Goal: Information Seeking & Learning: Learn about a topic

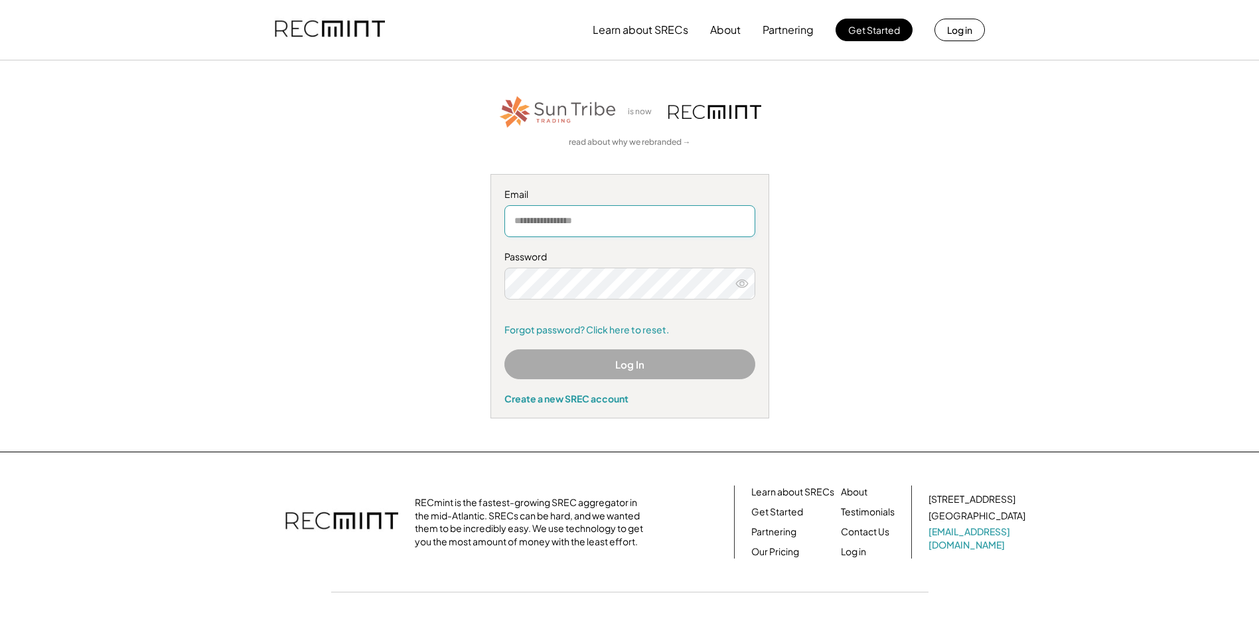
click at [631, 218] on input "email" at bounding box center [630, 221] width 251 height 32
drag, startPoint x: 625, startPoint y: 215, endPoint x: 451, endPoint y: 217, distance: 174.0
click at [451, 217] on div "is now read about why we rebranded → Email Password Remember me Forgot password…" at bounding box center [630, 256] width 818 height 325
type input "**********"
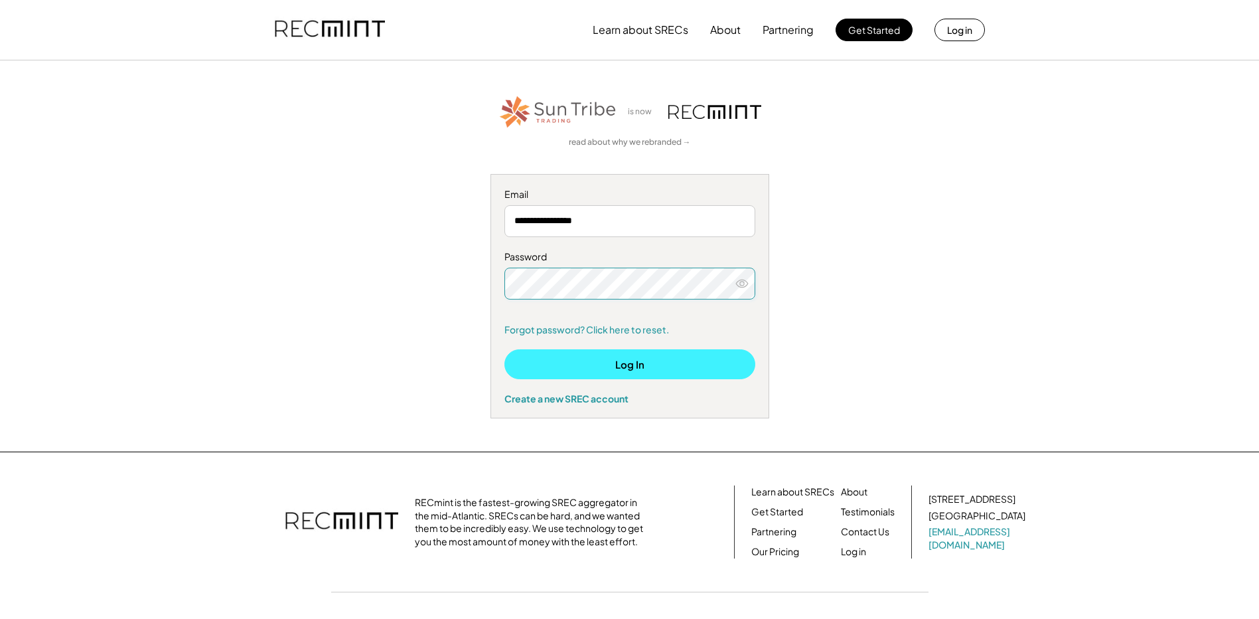
click at [607, 362] on button "Log In" at bounding box center [630, 364] width 251 height 30
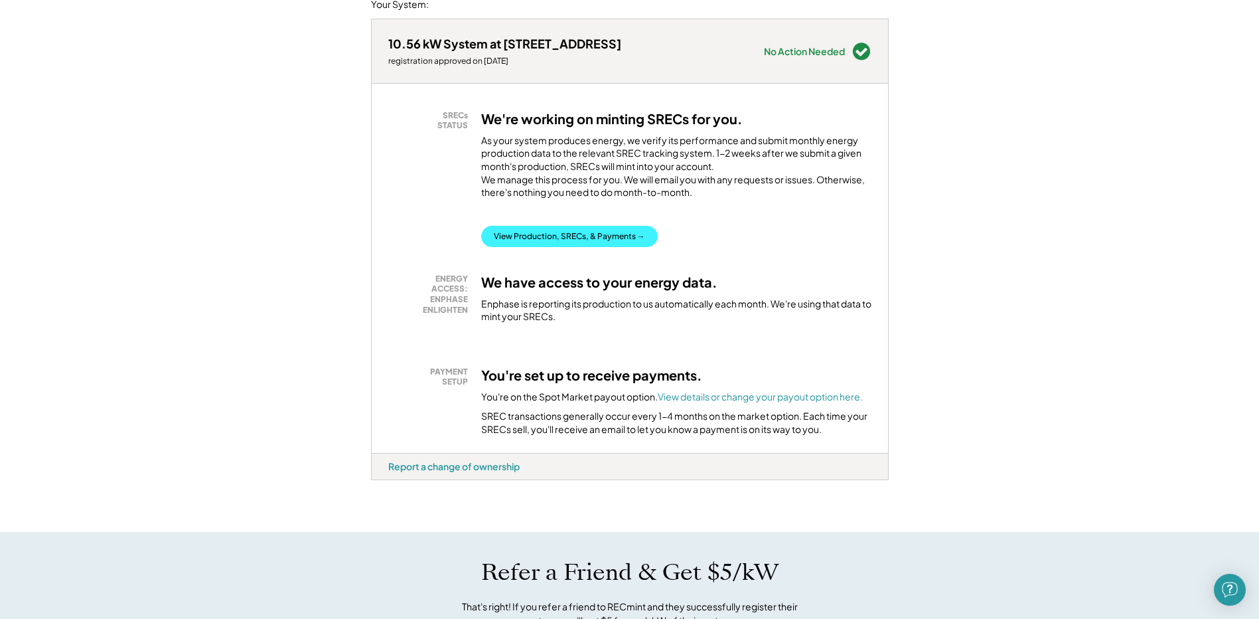
scroll to position [199, 0]
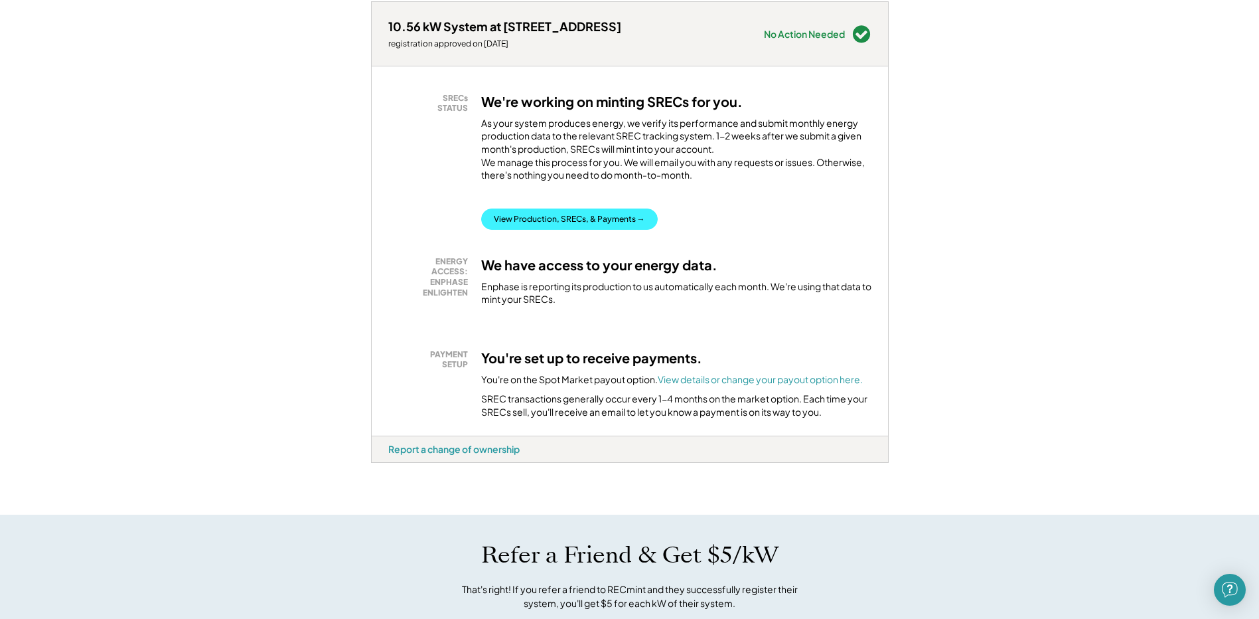
click at [605, 230] on button "View Production, SRECs, & Payments →" at bounding box center [569, 218] width 177 height 21
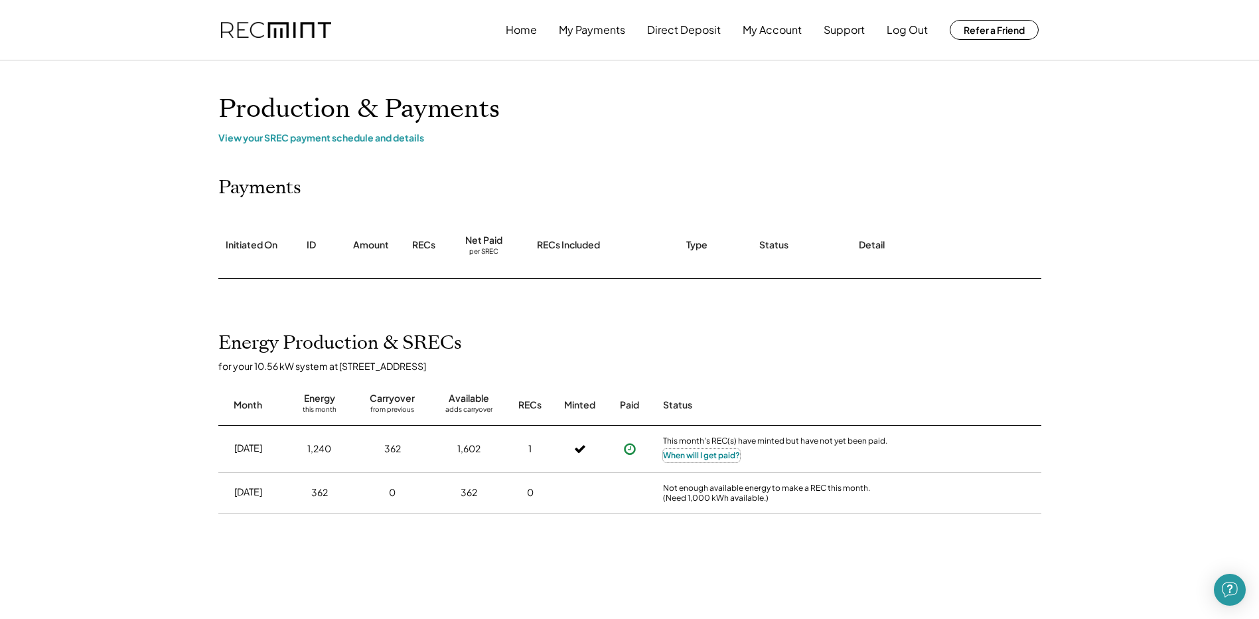
click at [706, 451] on button "When will I get paid?" at bounding box center [701, 455] width 77 height 13
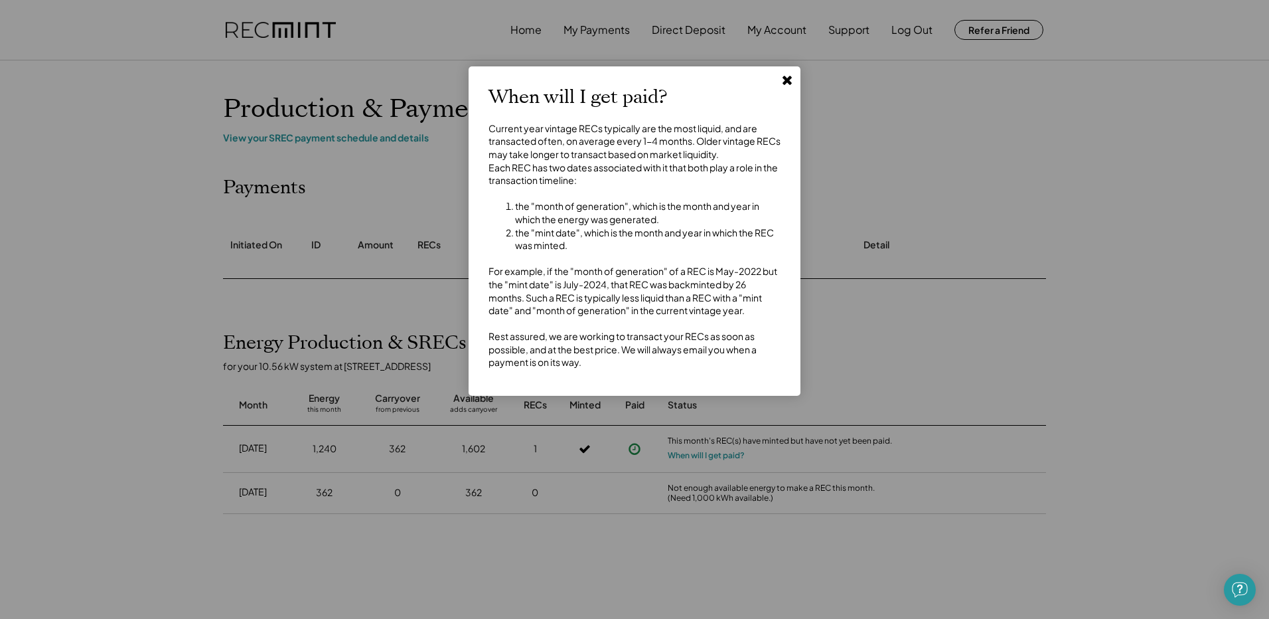
click at [791, 76] on use at bounding box center [787, 80] width 9 height 9
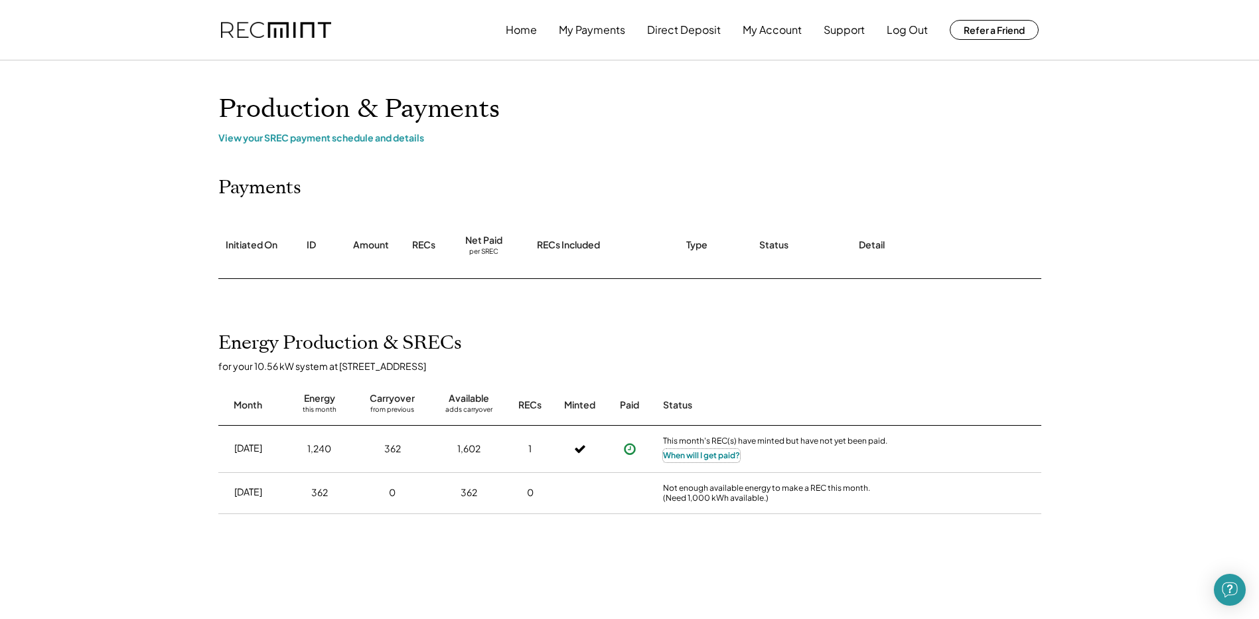
click at [696, 452] on button "When will I get paid?" at bounding box center [701, 455] width 77 height 13
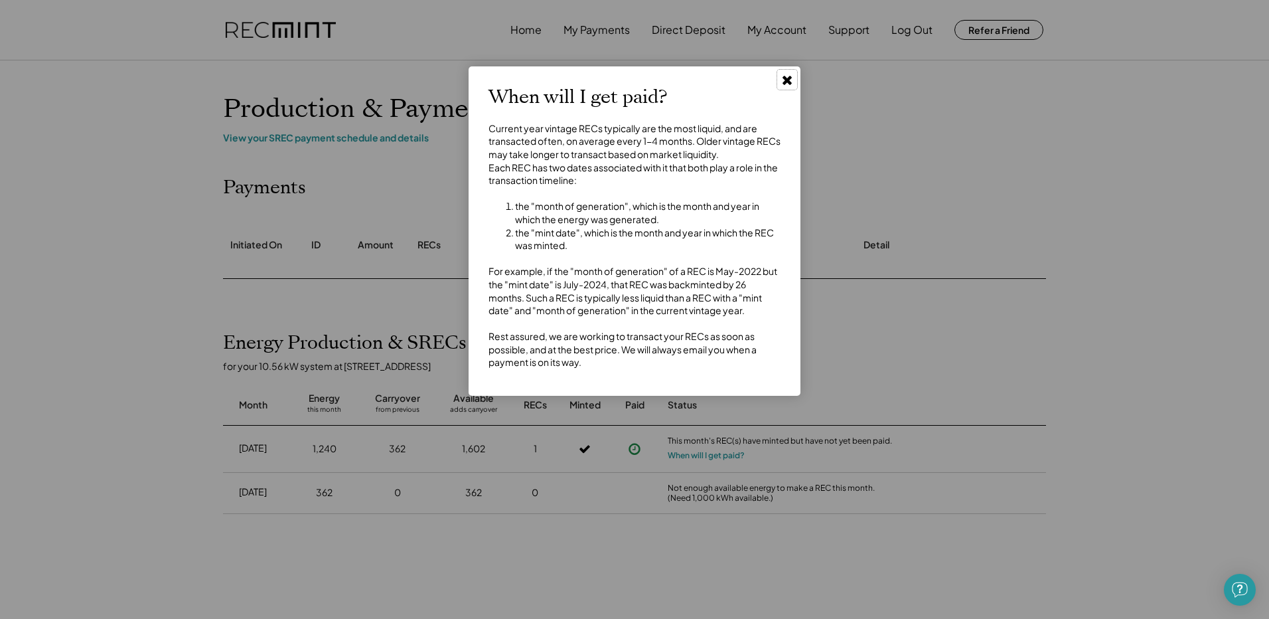
click at [785, 78] on use at bounding box center [787, 80] width 9 height 9
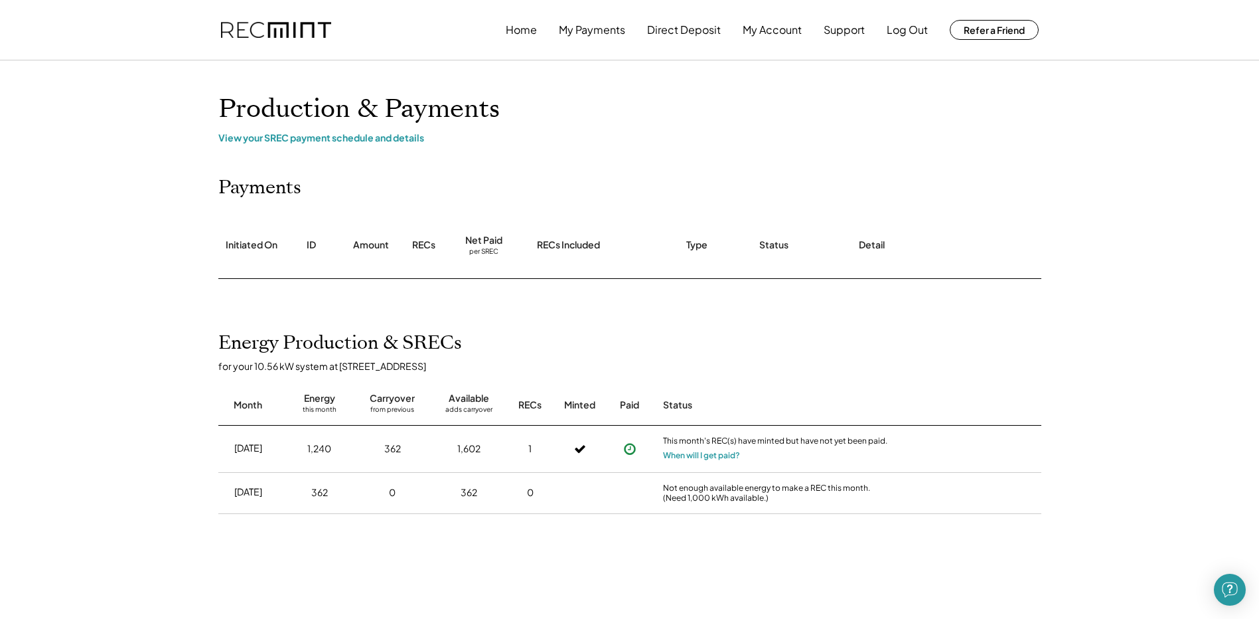
click at [575, 445] on icon at bounding box center [580, 449] width 12 height 19
click at [250, 449] on div "[DATE]" at bounding box center [248, 447] width 28 height 13
click at [771, 28] on button "My Account" at bounding box center [772, 30] width 59 height 27
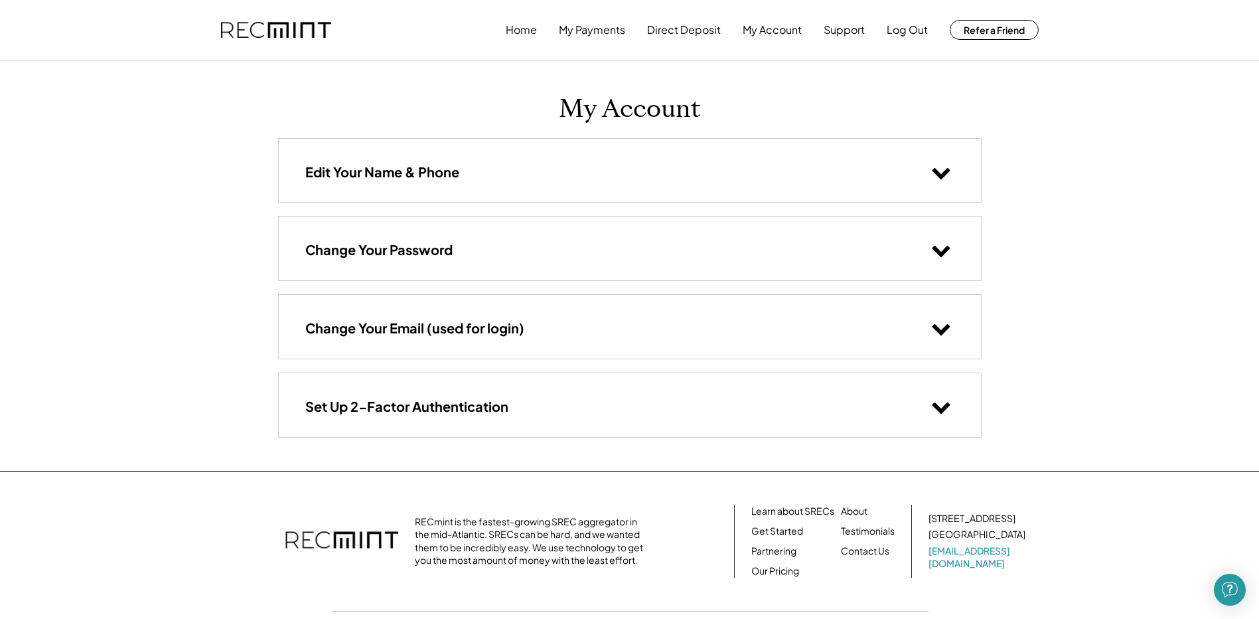
click at [941, 170] on icon at bounding box center [941, 172] width 20 height 20
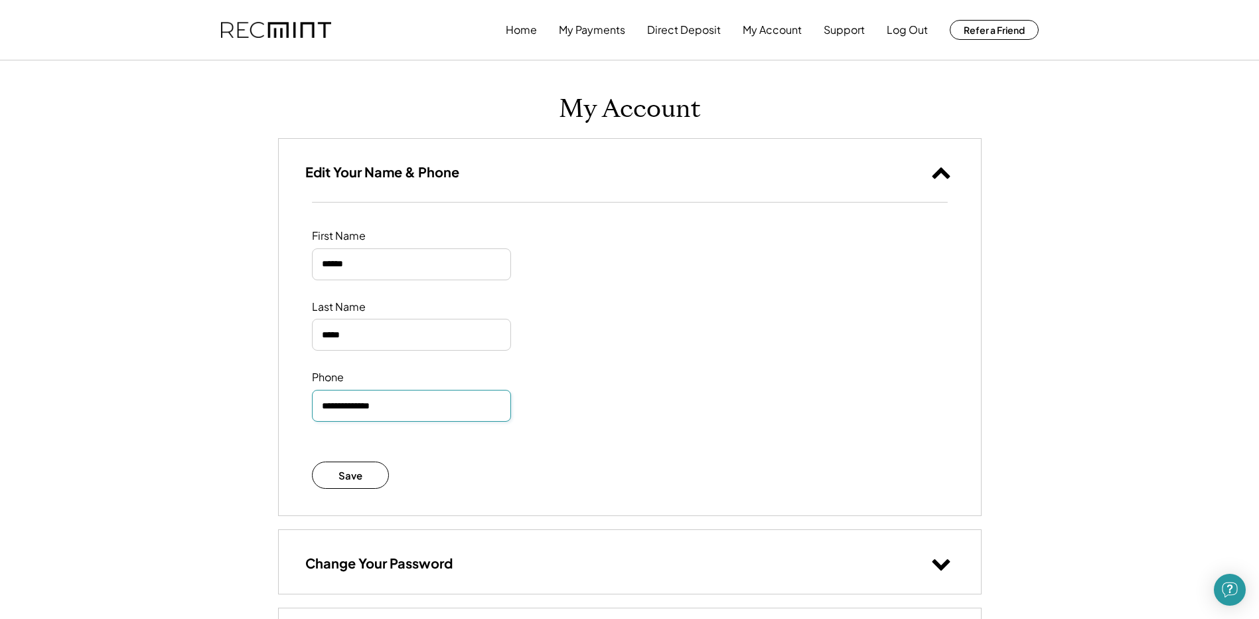
drag, startPoint x: 418, startPoint y: 409, endPoint x: 309, endPoint y: 398, distance: 108.8
click at [309, 398] on div "First Name Last Name Phone Save Saved Successfully" at bounding box center [630, 358] width 702 height 313
type input "**********"
click at [349, 471] on button "Save" at bounding box center [351, 474] width 78 height 27
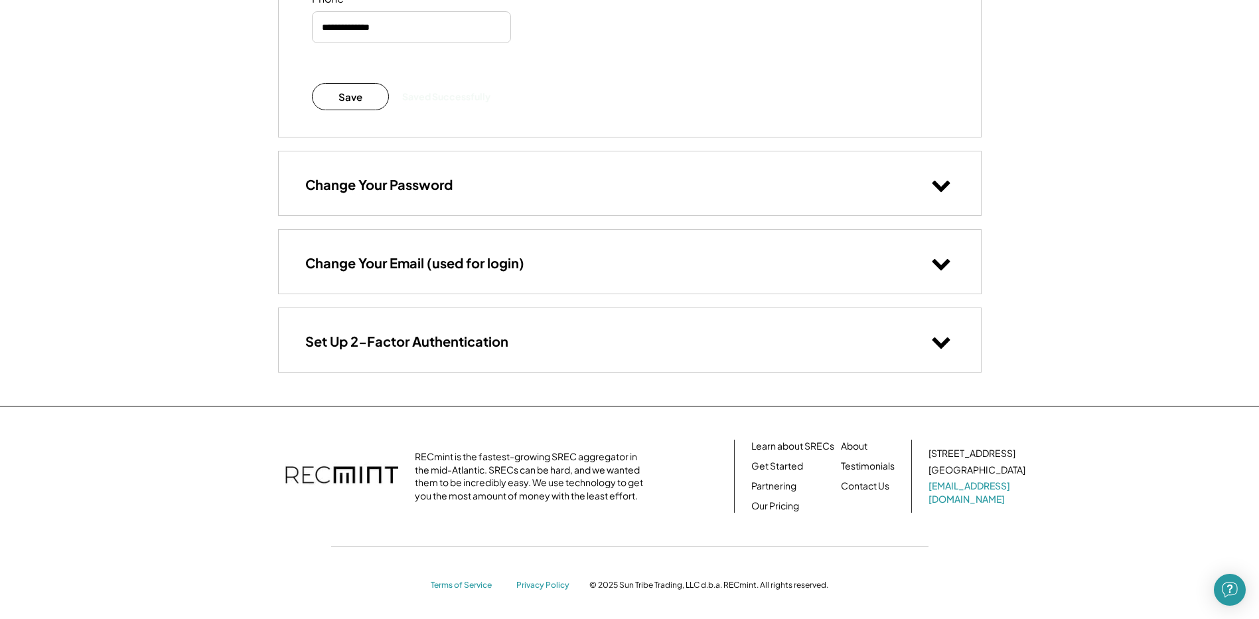
scroll to position [384, 0]
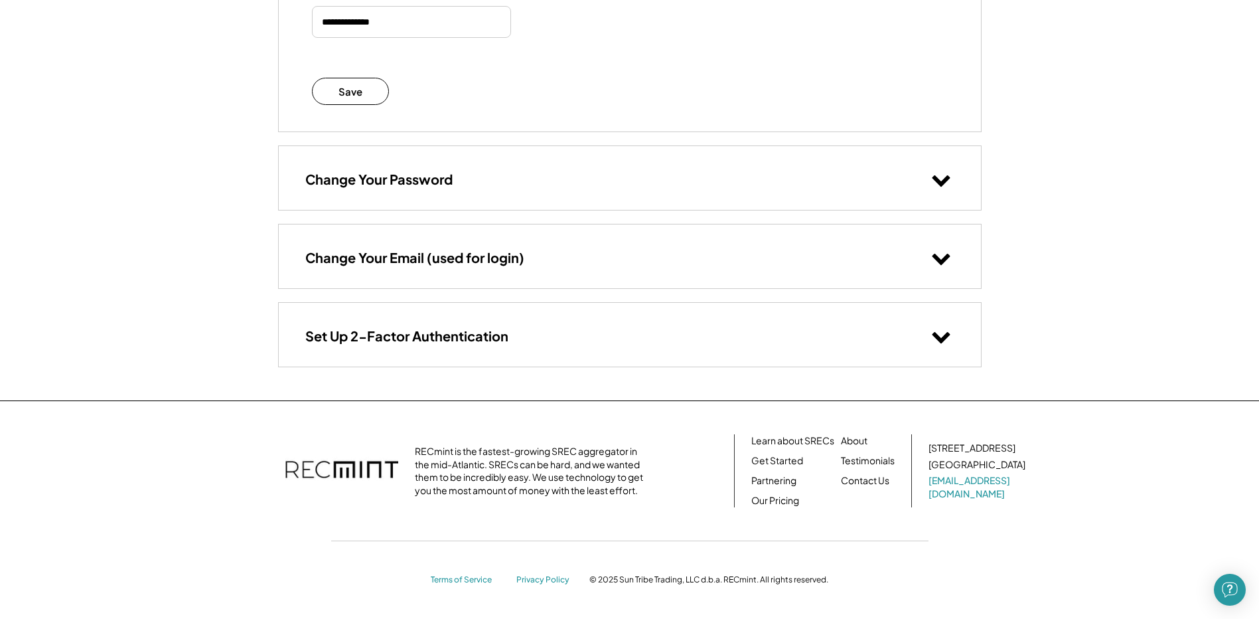
click at [941, 333] on icon at bounding box center [941, 336] width 20 height 20
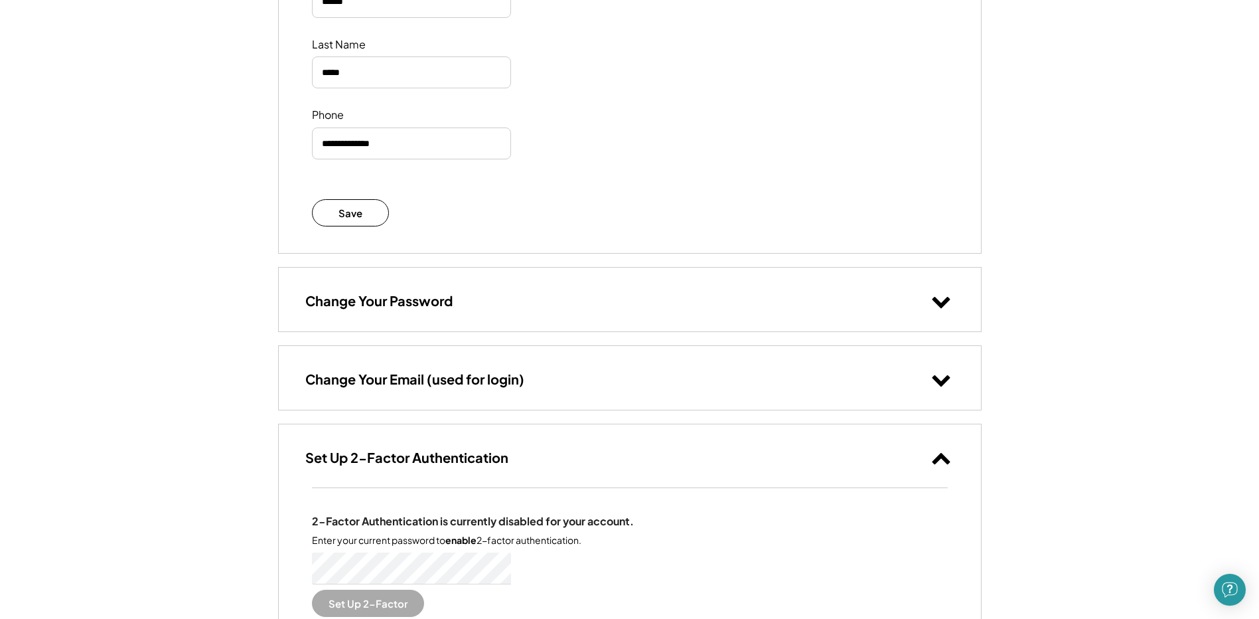
scroll to position [251, 0]
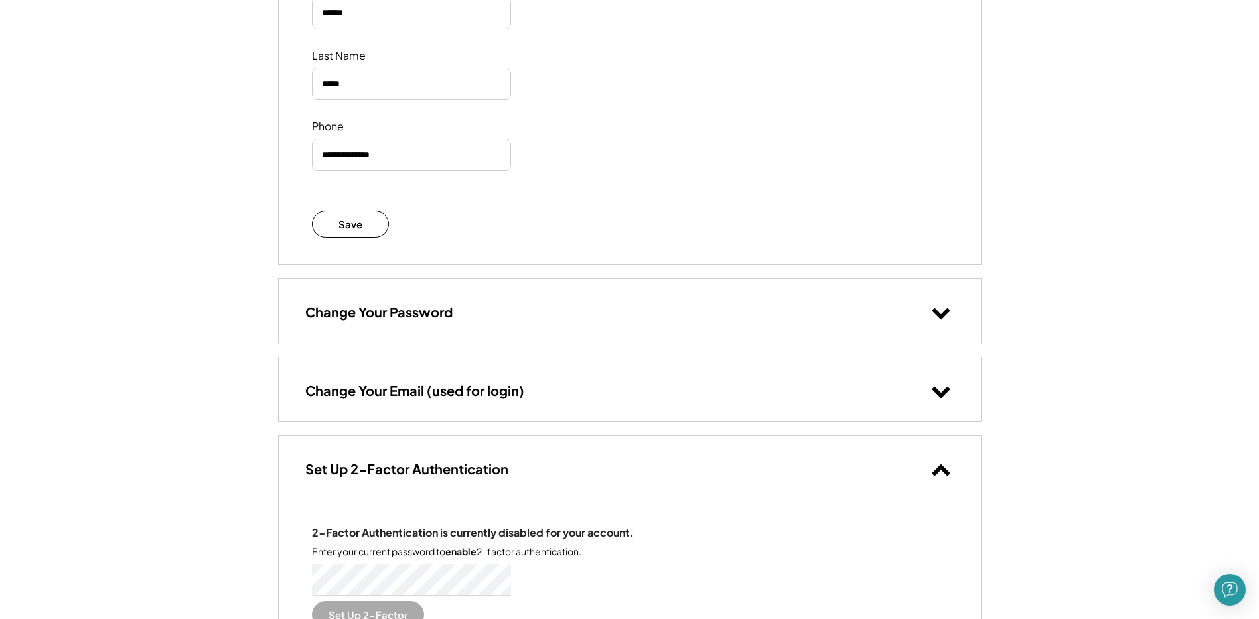
click at [938, 387] on icon at bounding box center [941, 390] width 20 height 20
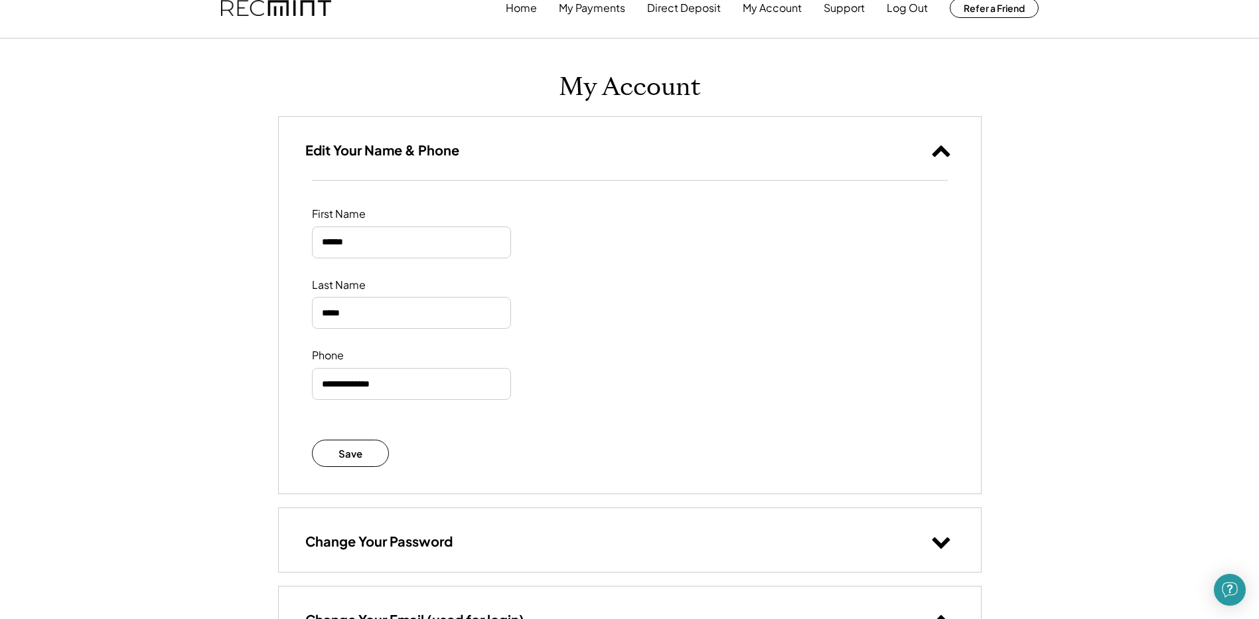
scroll to position [0, 0]
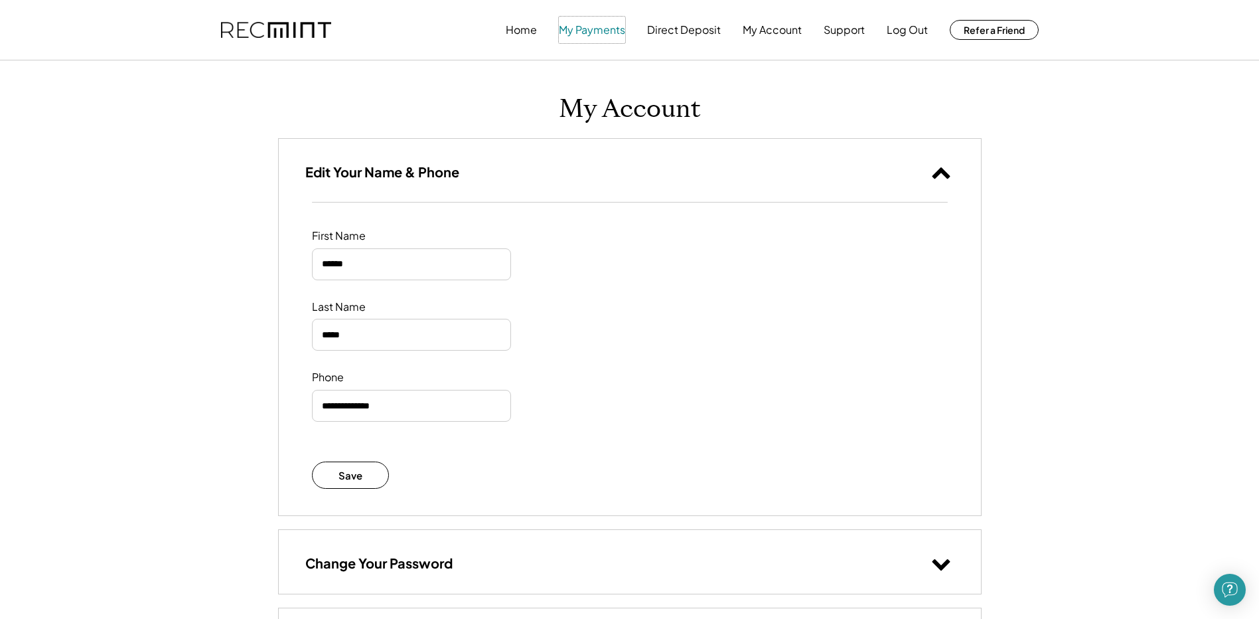
click at [600, 27] on button "My Payments" at bounding box center [592, 30] width 66 height 27
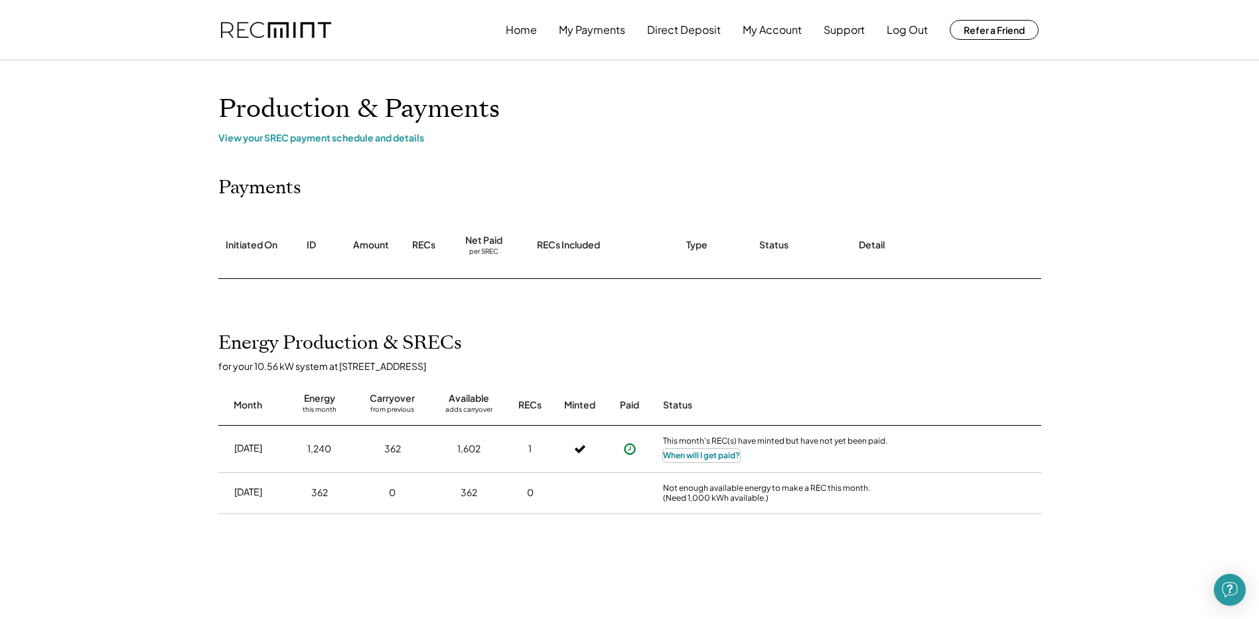
click at [708, 456] on button "When will I get paid?" at bounding box center [701, 455] width 77 height 13
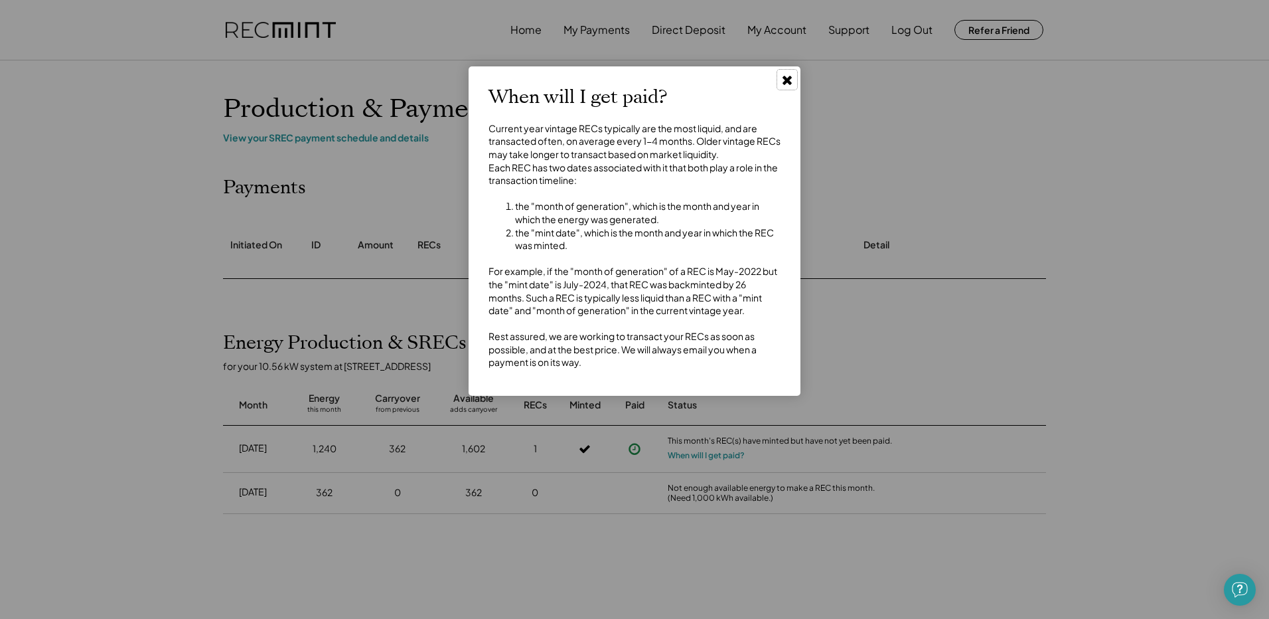
click at [787, 80] on use at bounding box center [787, 80] width 9 height 9
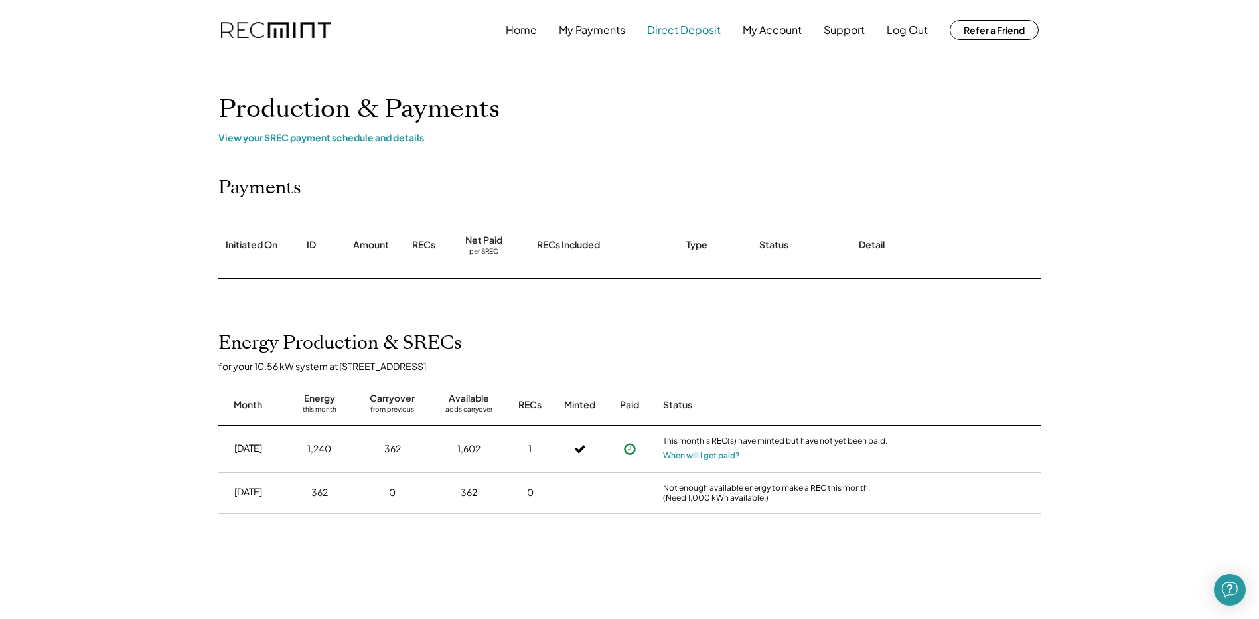
click at [685, 29] on button "Direct Deposit" at bounding box center [684, 30] width 74 height 27
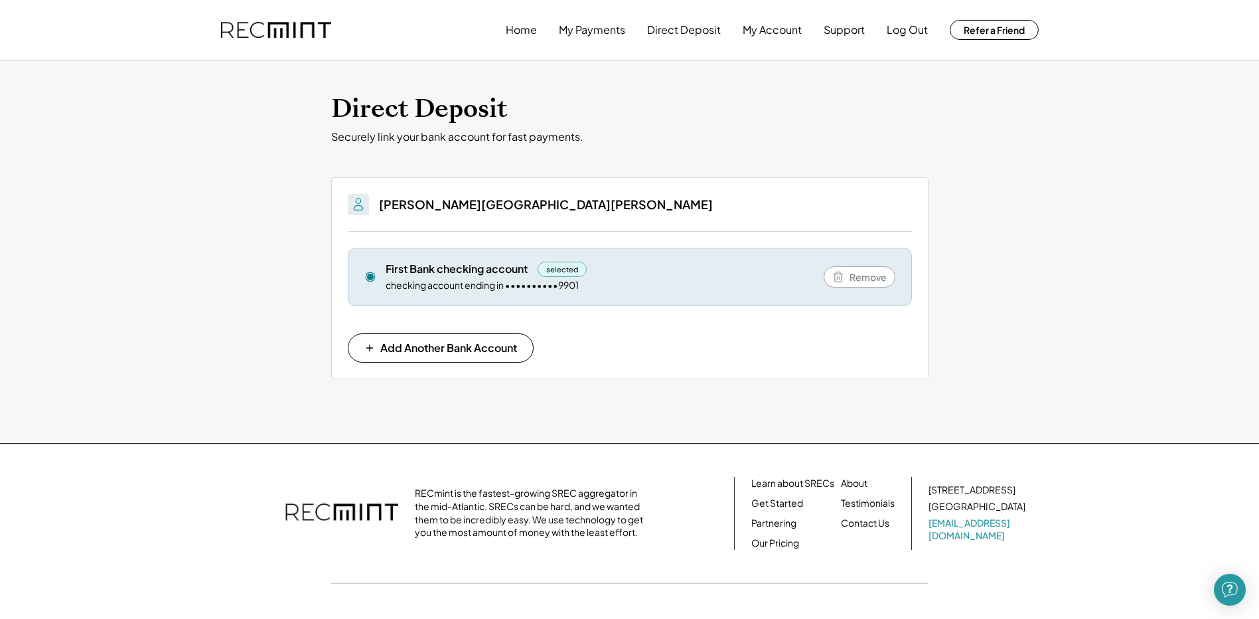
click at [1098, 191] on div "Direct Deposit Securely link your bank account for fast payments. You'll be abl…" at bounding box center [629, 251] width 1259 height 382
click at [595, 25] on button "My Payments" at bounding box center [592, 30] width 66 height 27
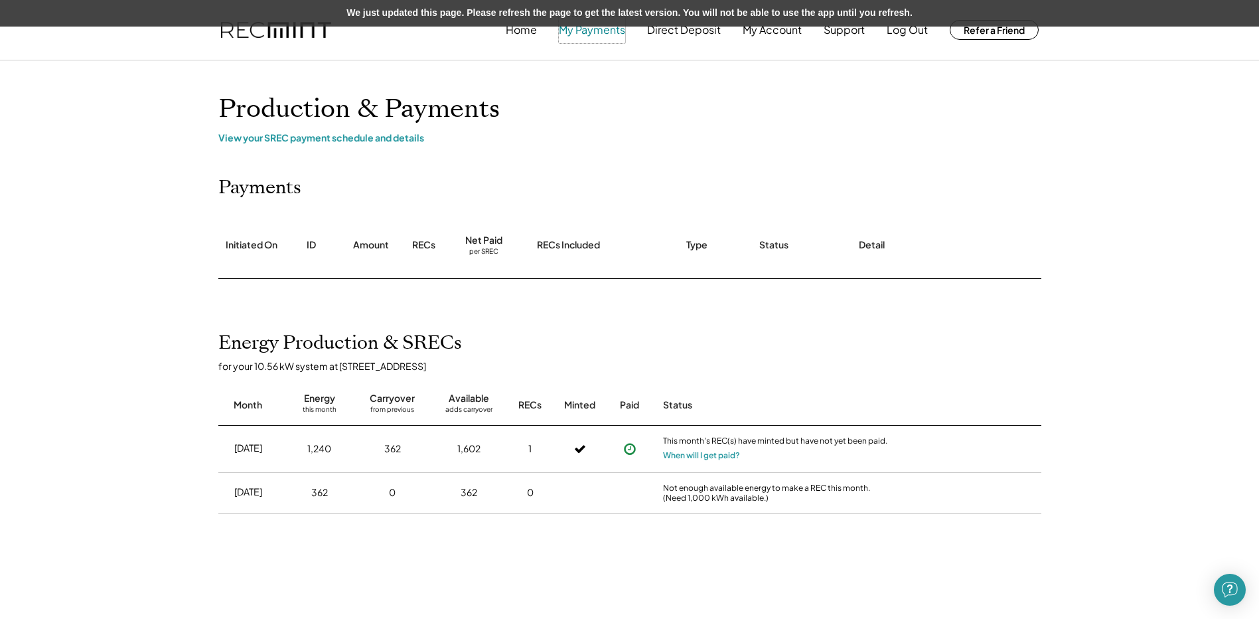
click at [608, 31] on button "My Payments" at bounding box center [592, 30] width 66 height 27
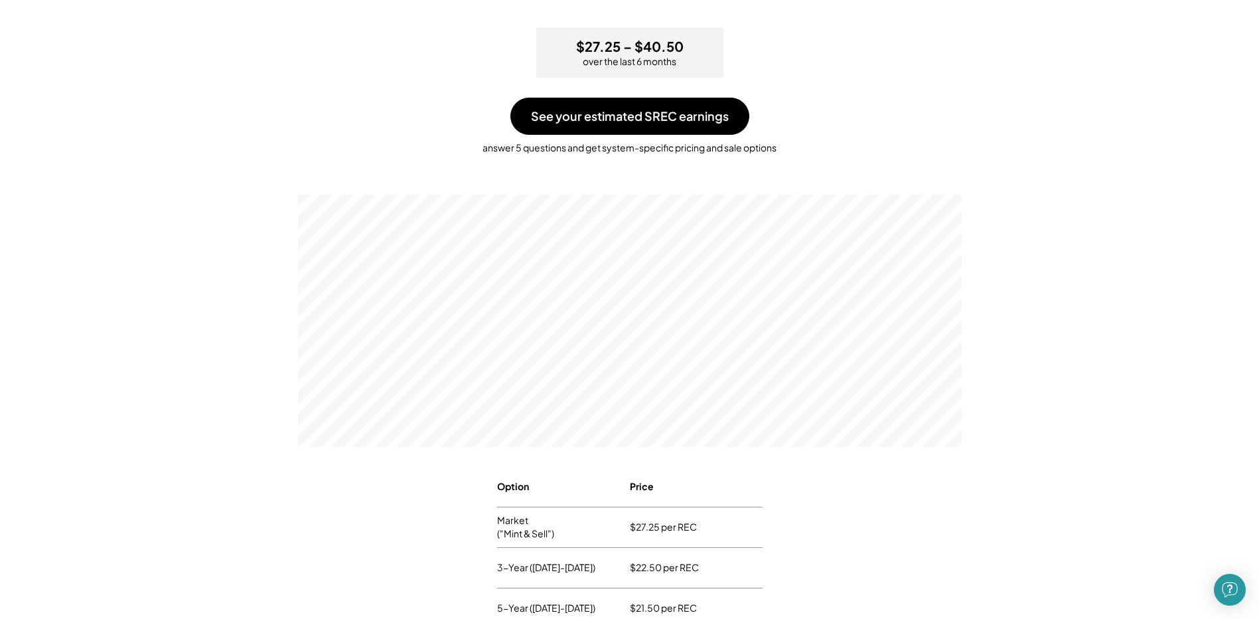
scroll to position [199, 0]
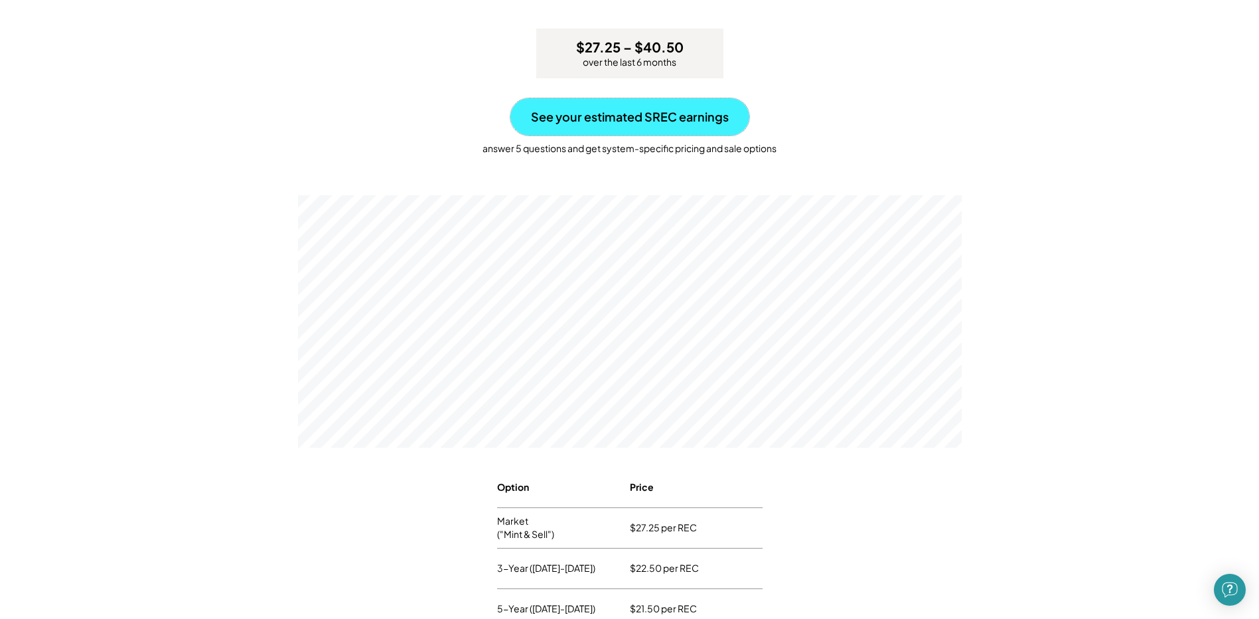
click at [637, 114] on button "See your estimated SREC earnings" at bounding box center [630, 116] width 239 height 37
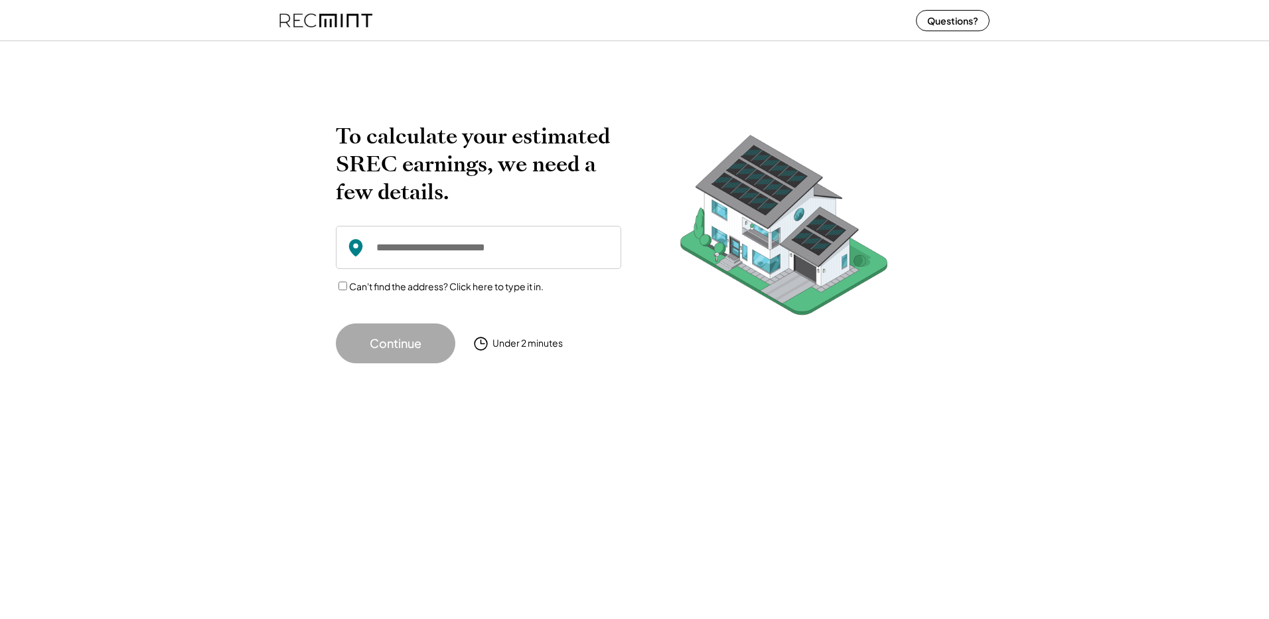
click at [495, 250] on input "input" at bounding box center [478, 247] width 285 height 43
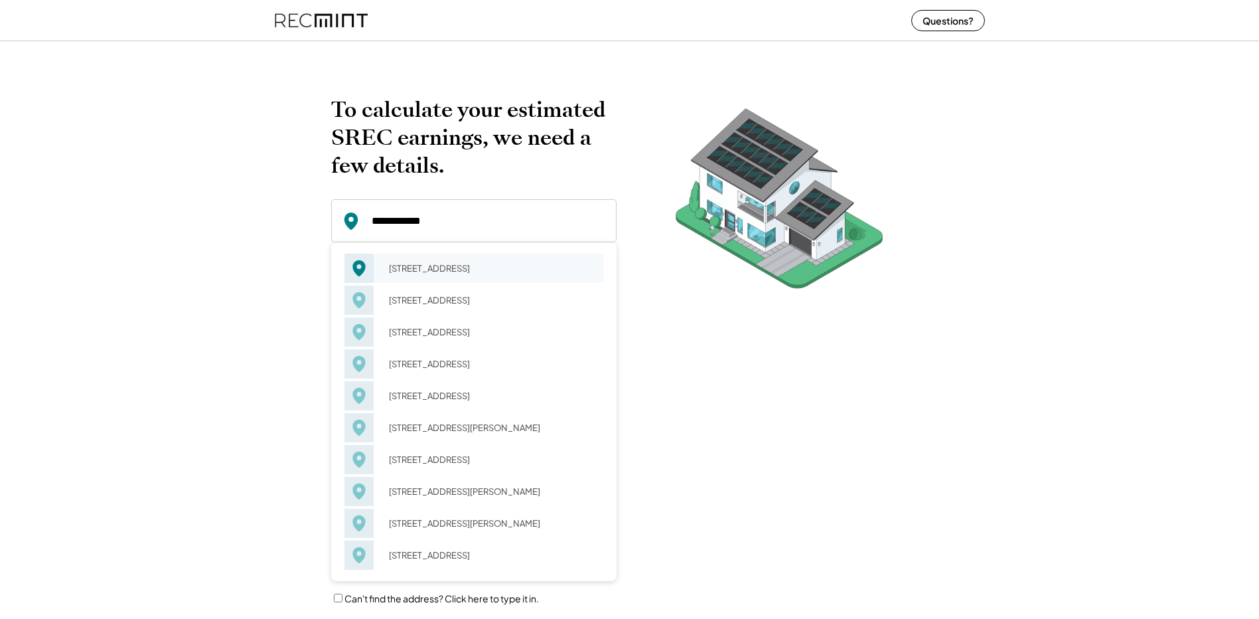
click at [450, 267] on div "4621 Country Club Rd Troutville, VA 24175" at bounding box center [491, 268] width 223 height 19
type input "**********"
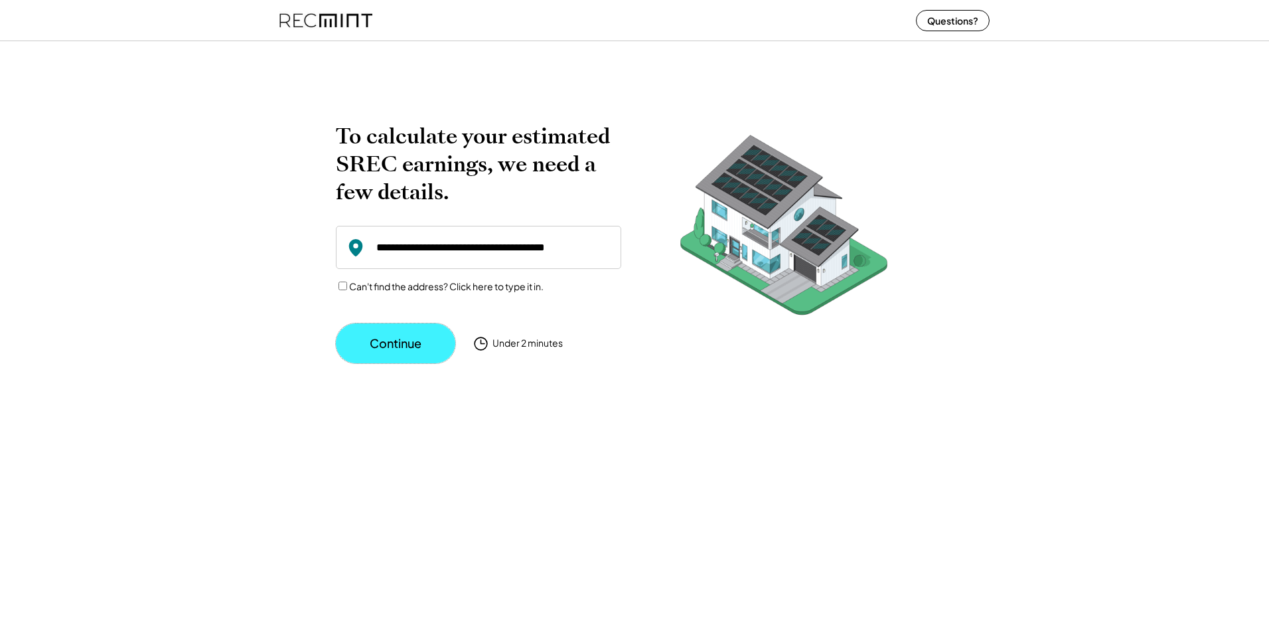
click at [383, 339] on button "Continue" at bounding box center [396, 343] width 120 height 40
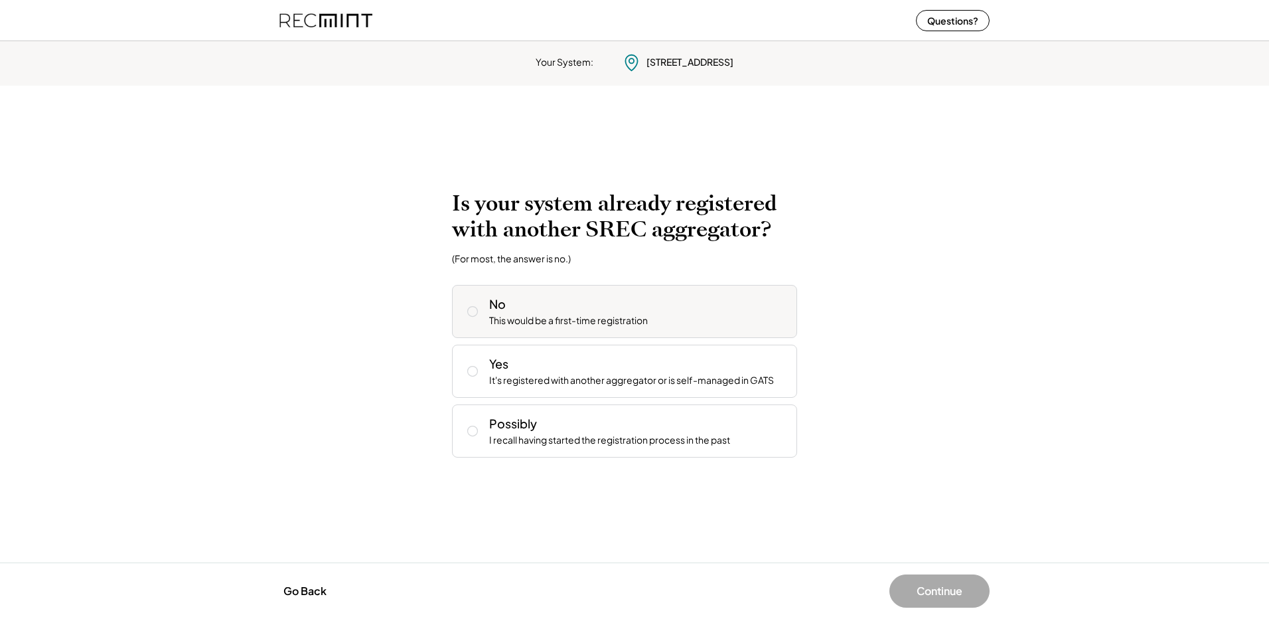
click at [471, 310] on icon at bounding box center [472, 311] width 13 height 13
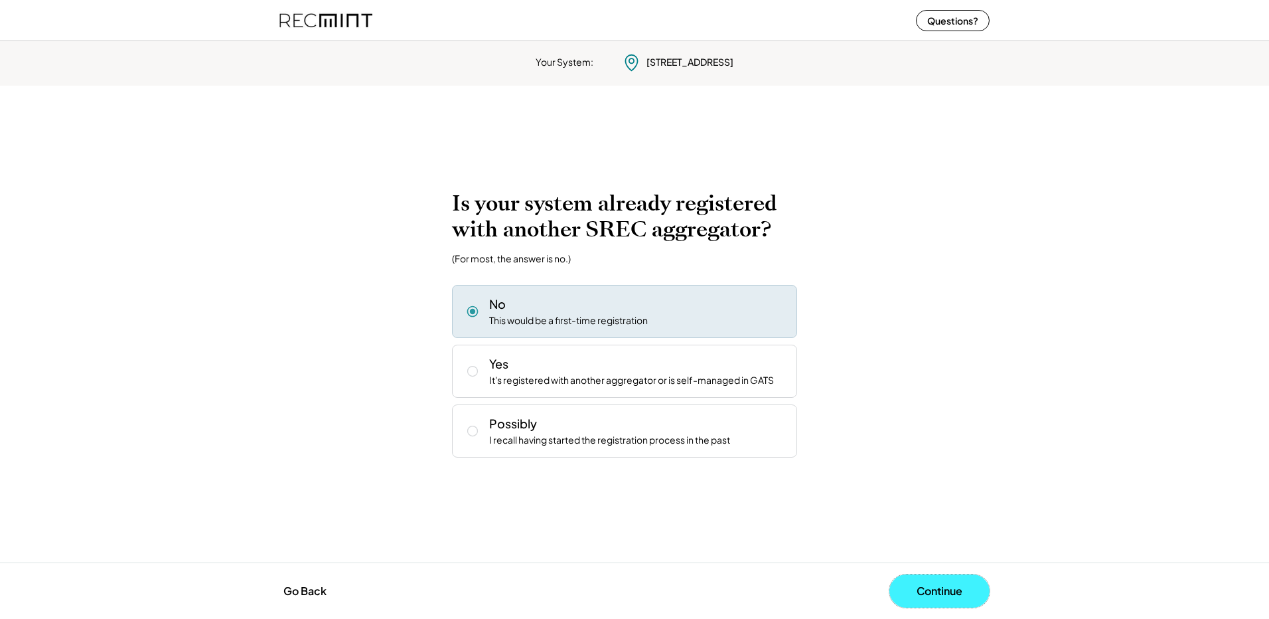
click at [965, 590] on button "Continue" at bounding box center [940, 590] width 100 height 33
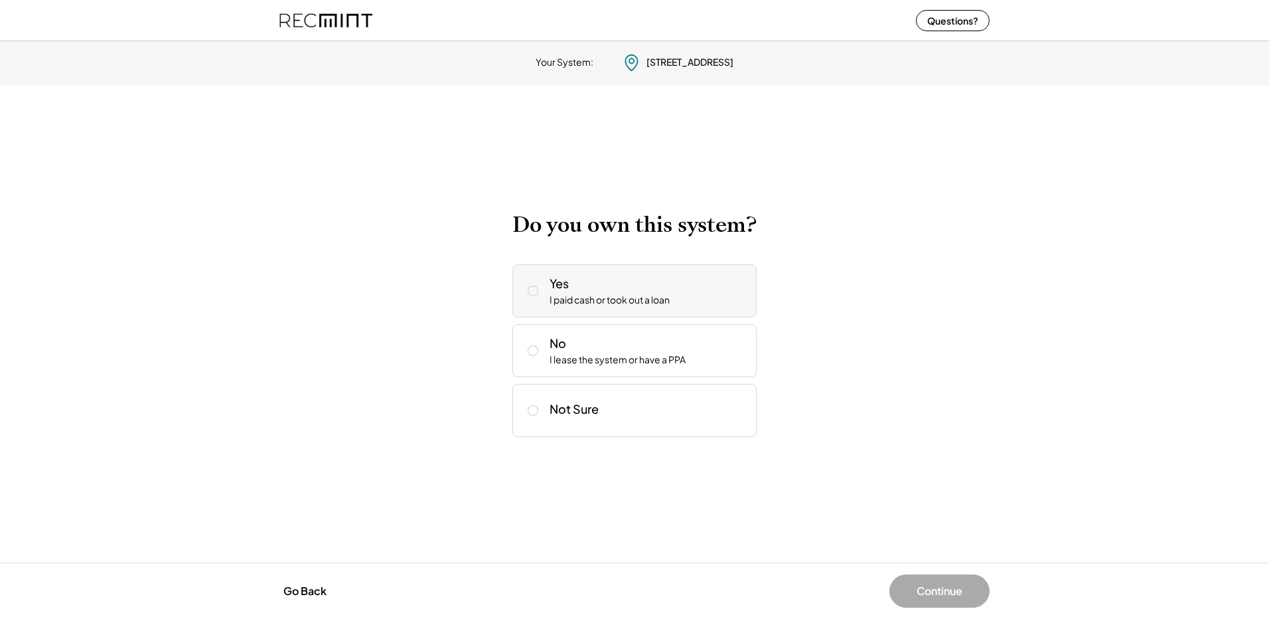
click at [532, 292] on icon at bounding box center [532, 290] width 13 height 13
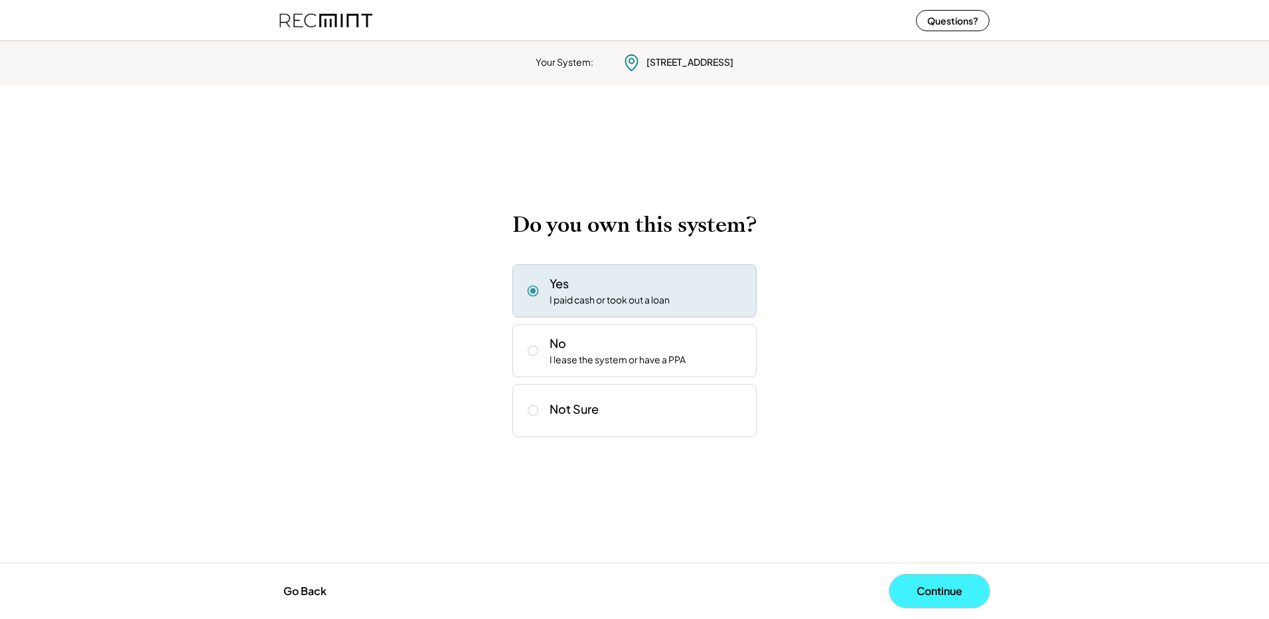
click at [959, 588] on button "Continue" at bounding box center [940, 590] width 100 height 33
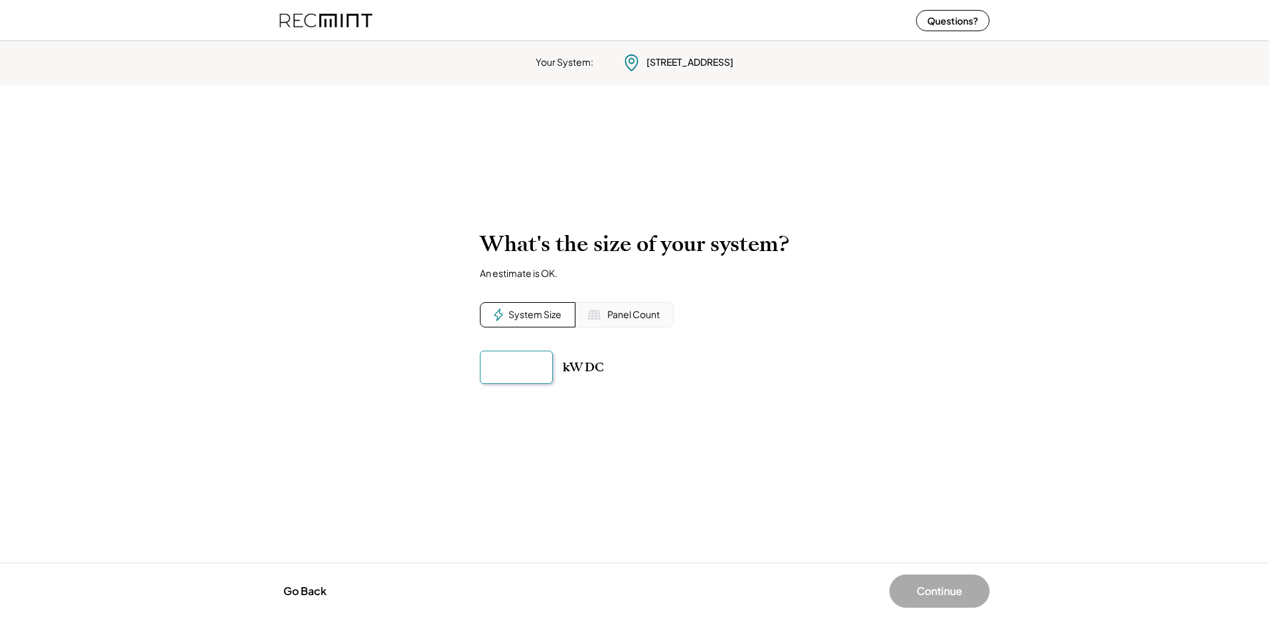
click at [511, 365] on input "input" at bounding box center [516, 367] width 73 height 33
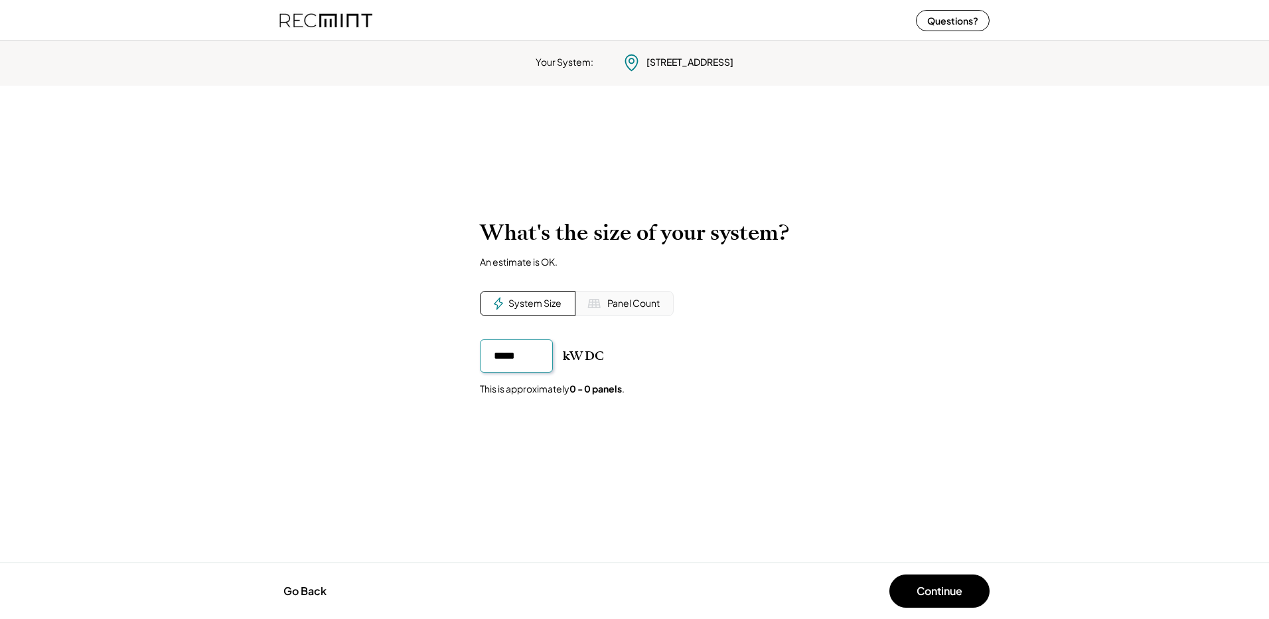
drag, startPoint x: 493, startPoint y: 357, endPoint x: 546, endPoint y: 358, distance: 53.1
click at [546, 358] on input "input" at bounding box center [516, 355] width 73 height 33
type input "******"
click at [923, 594] on button "Continue" at bounding box center [940, 590] width 100 height 33
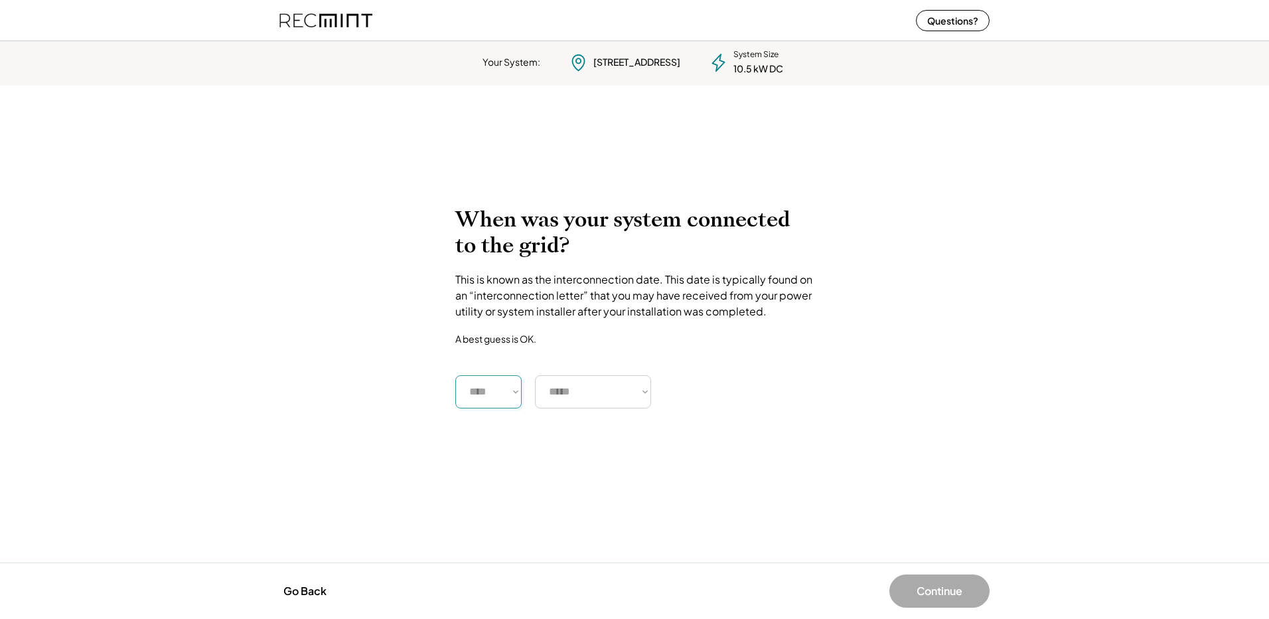
click at [515, 391] on select "**** **** **** **** **** **** **** **** **** **** **** **** **** **** ****" at bounding box center [488, 391] width 66 height 33
select select "****"
click at [455, 375] on select "**** **** **** **** **** **** **** **** **** **** **** **** **** **** ****" at bounding box center [488, 391] width 66 height 33
click at [629, 392] on select "***** ******* ******** ***** ***** *** **** **** ****** ********* ******* *****…" at bounding box center [593, 391] width 116 height 33
select select "********"
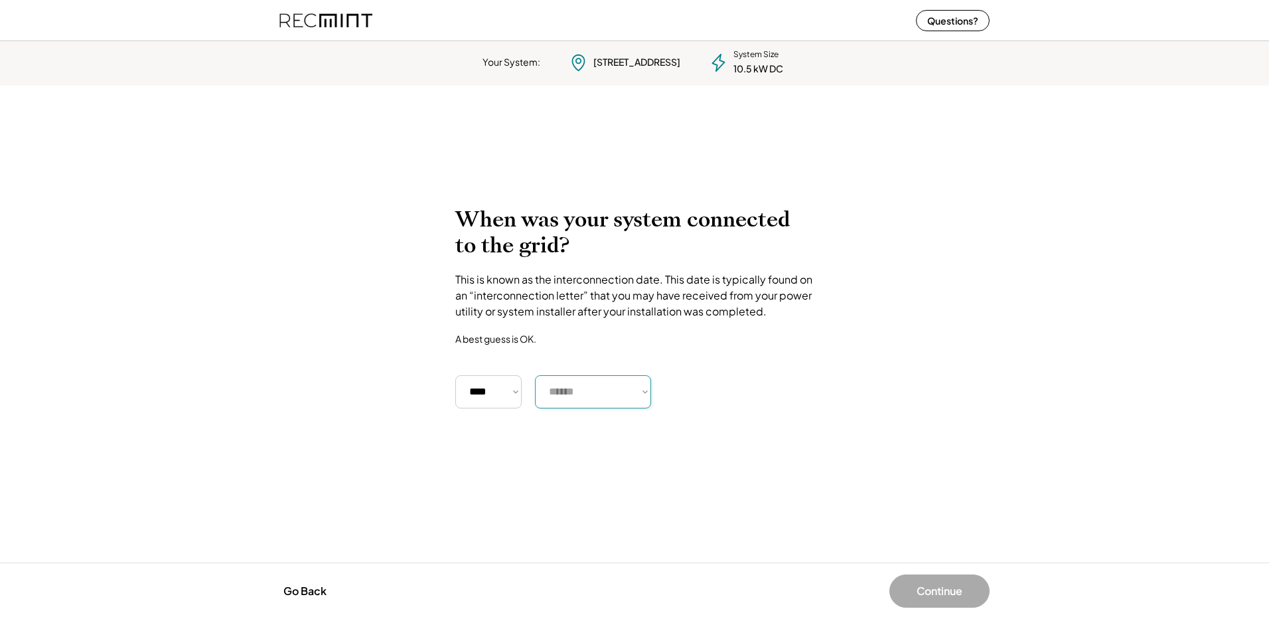
click at [535, 375] on select "***** ******* ******** ***** ***** *** **** **** ****** ********* ******* *****…" at bounding box center [593, 391] width 116 height 33
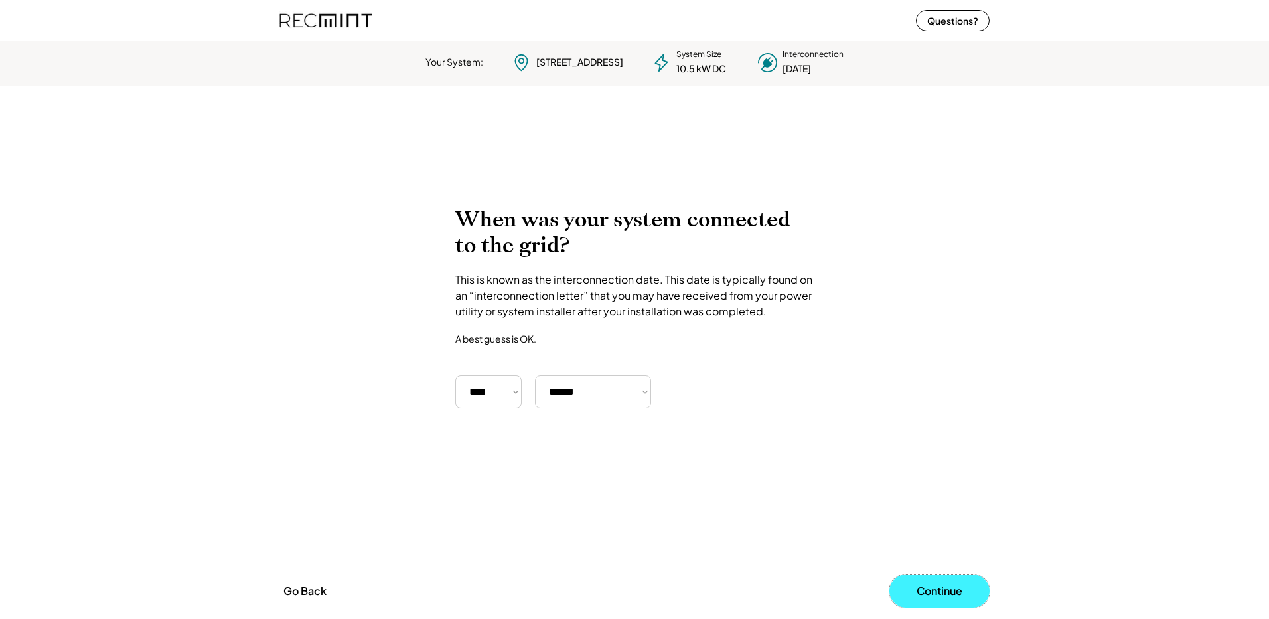
click at [937, 586] on button "Continue" at bounding box center [940, 590] width 100 height 33
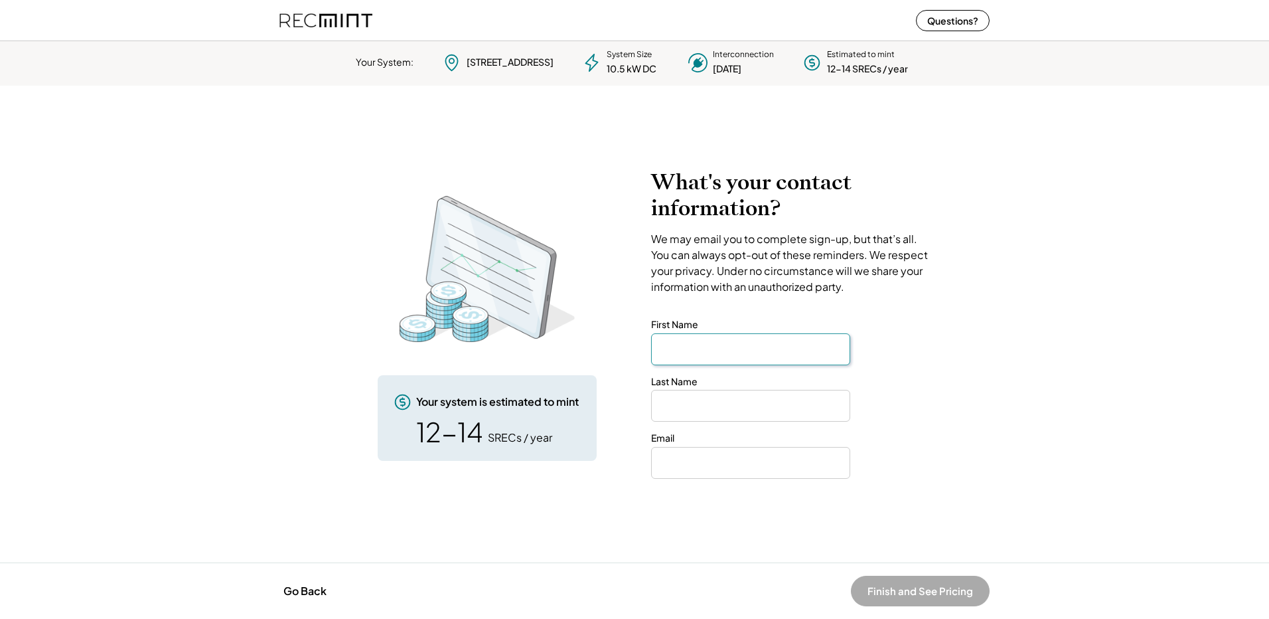
click at [730, 349] on input "input" at bounding box center [750, 349] width 199 height 32
type input "**"
type input "*****"
type input "**********"
click at [929, 596] on button "Finish and See Pricing" at bounding box center [920, 591] width 139 height 31
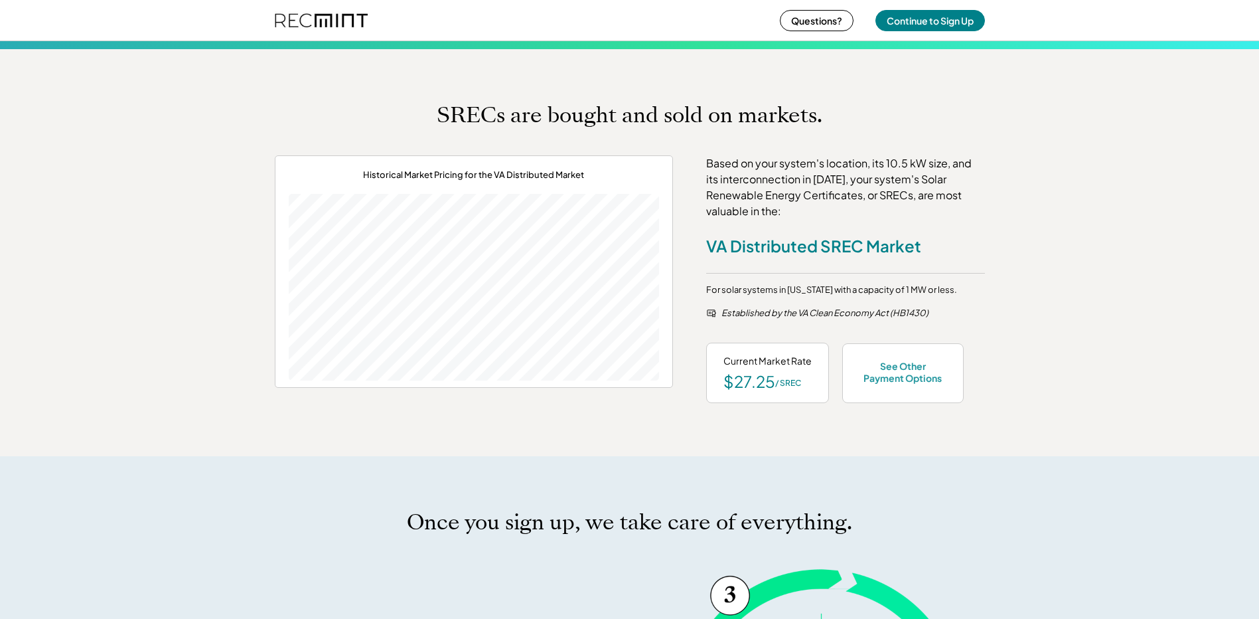
scroll to position [465, 0]
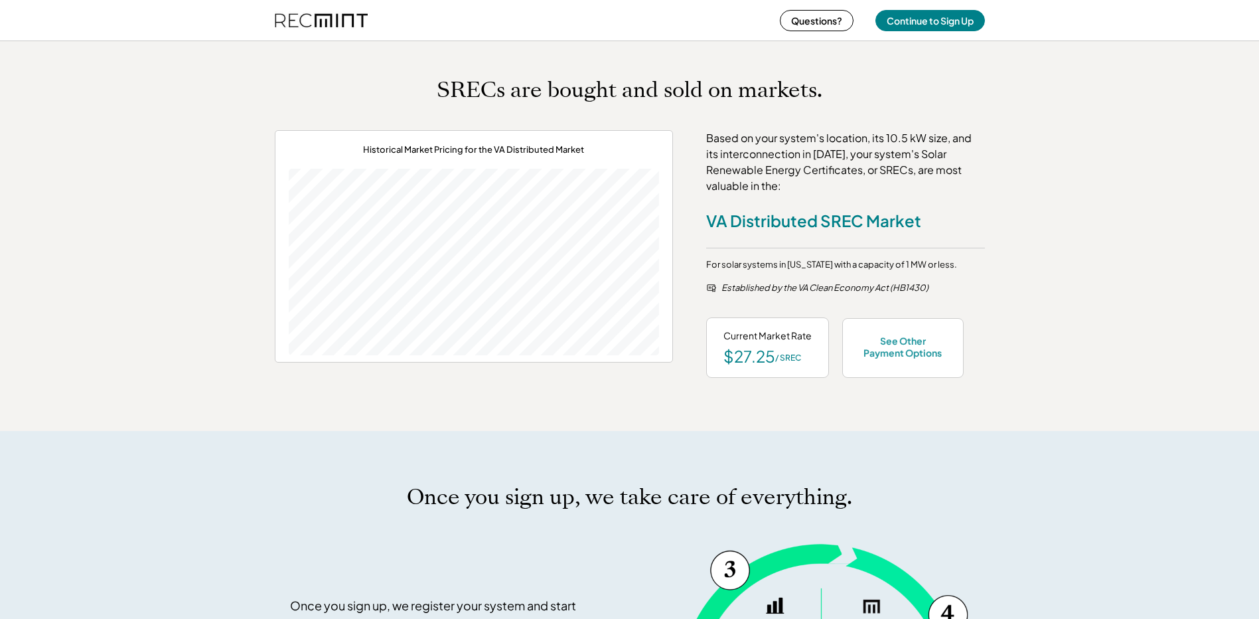
click at [736, 218] on div "VA Distributed SREC Market" at bounding box center [813, 220] width 215 height 21
drag, startPoint x: 704, startPoint y: 217, endPoint x: 939, endPoint y: 226, distance: 235.9
click at [939, 226] on div "Historical Market Pricing for the VA Distributed Market Based on your system's …" at bounding box center [630, 254] width 710 height 248
drag, startPoint x: 939, startPoint y: 226, endPoint x: 885, endPoint y: 233, distance: 54.8
copy div "VA Distributed SREC Market"
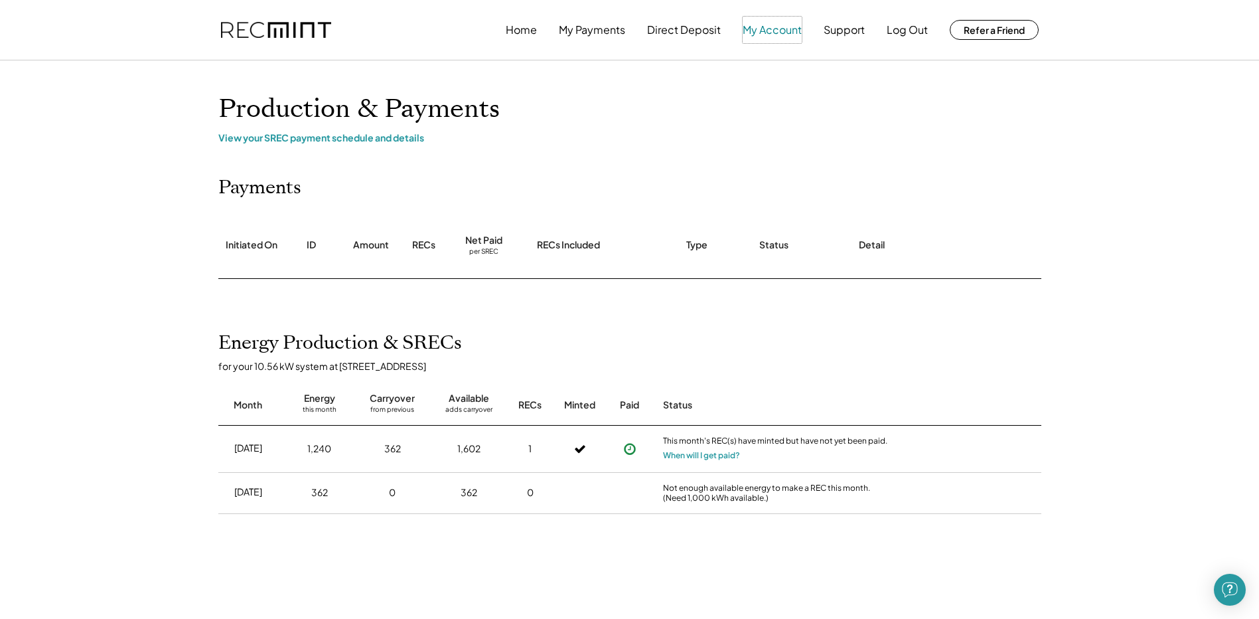
click at [777, 34] on button "My Account" at bounding box center [772, 30] width 59 height 27
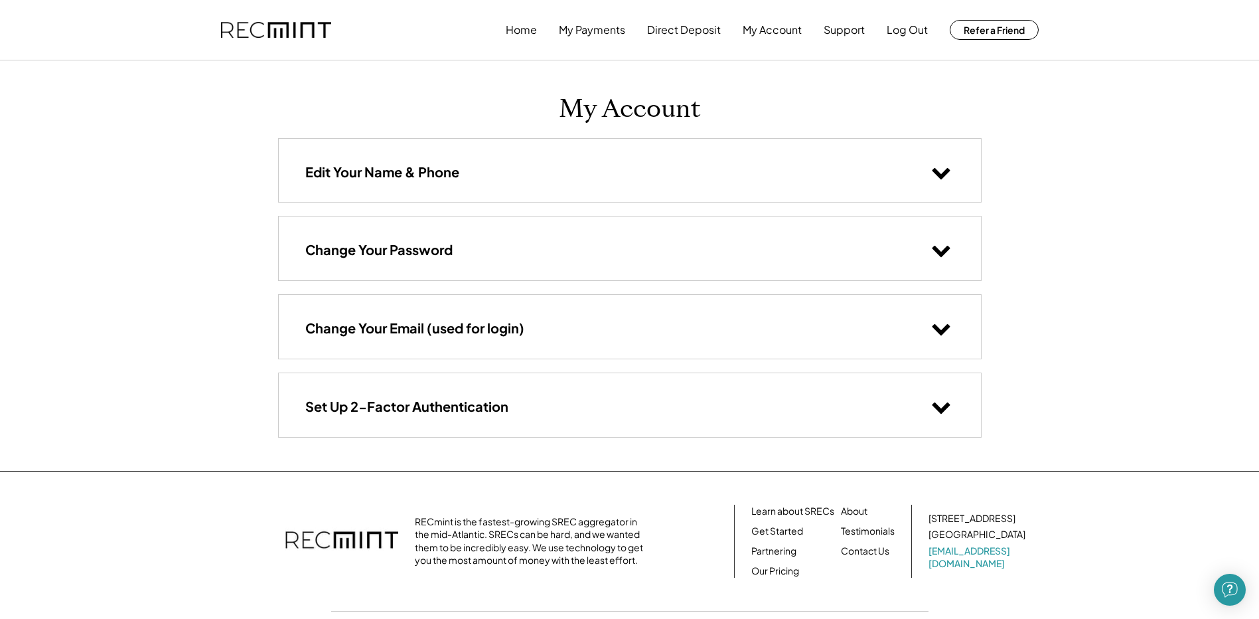
click at [943, 172] on use at bounding box center [941, 173] width 18 height 11
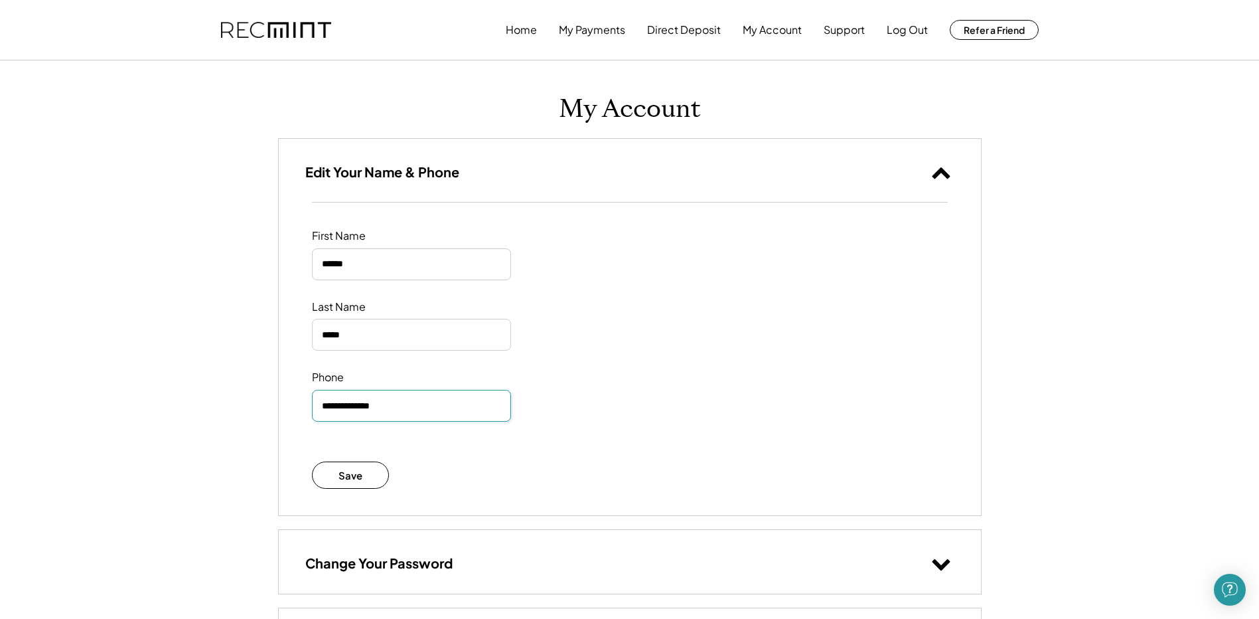
drag, startPoint x: 349, startPoint y: 403, endPoint x: 412, endPoint y: 407, distance: 63.9
click at [412, 407] on input "input" at bounding box center [411, 406] width 199 height 32
type input "**********"
click at [353, 466] on button "Save" at bounding box center [351, 474] width 78 height 27
click at [901, 27] on button "Log Out" at bounding box center [907, 30] width 41 height 27
